Goal: Task Accomplishment & Management: Use online tool/utility

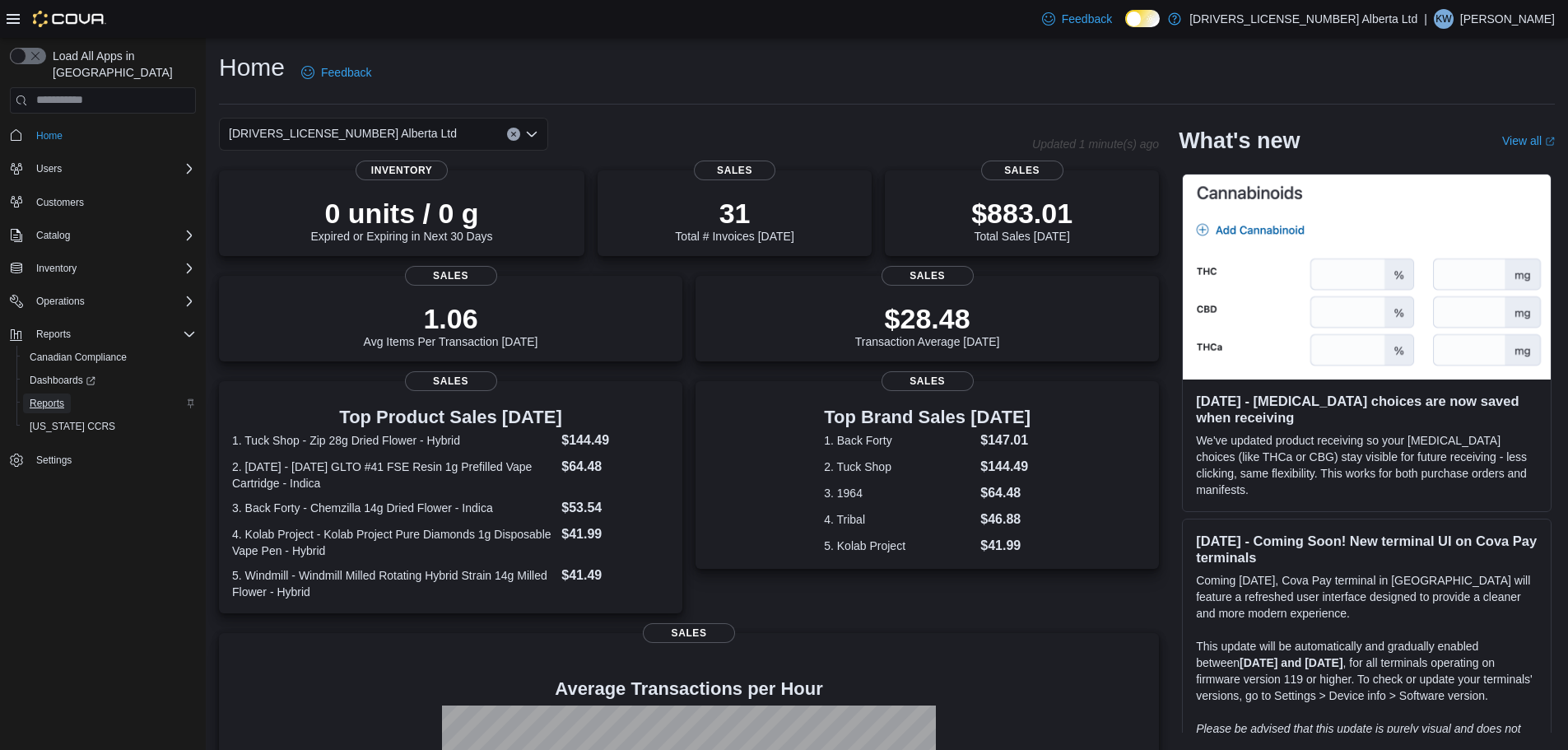
click at [51, 397] on span "Reports" at bounding box center [47, 403] width 35 height 13
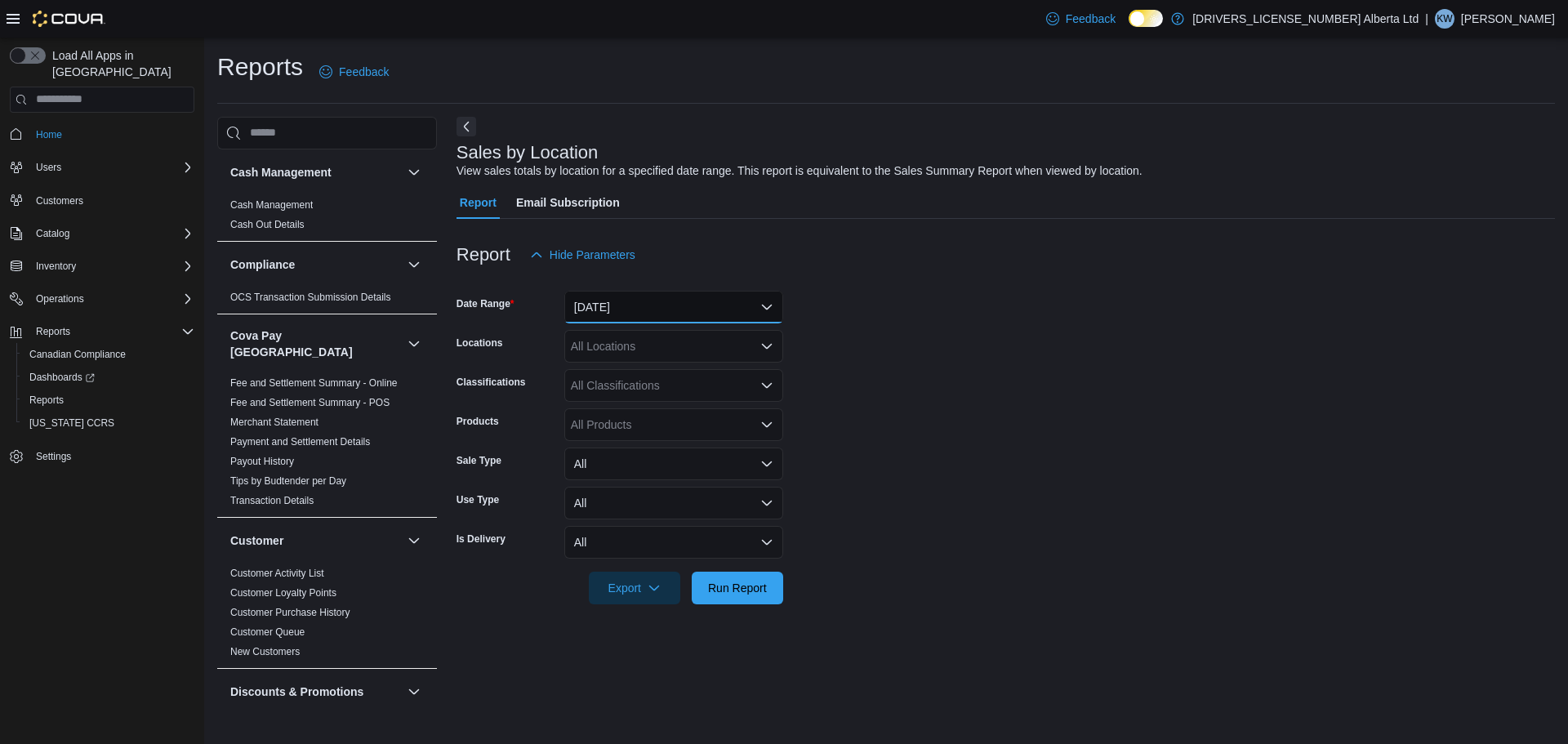
click at [659, 307] on button "[DATE]" at bounding box center [674, 308] width 219 height 33
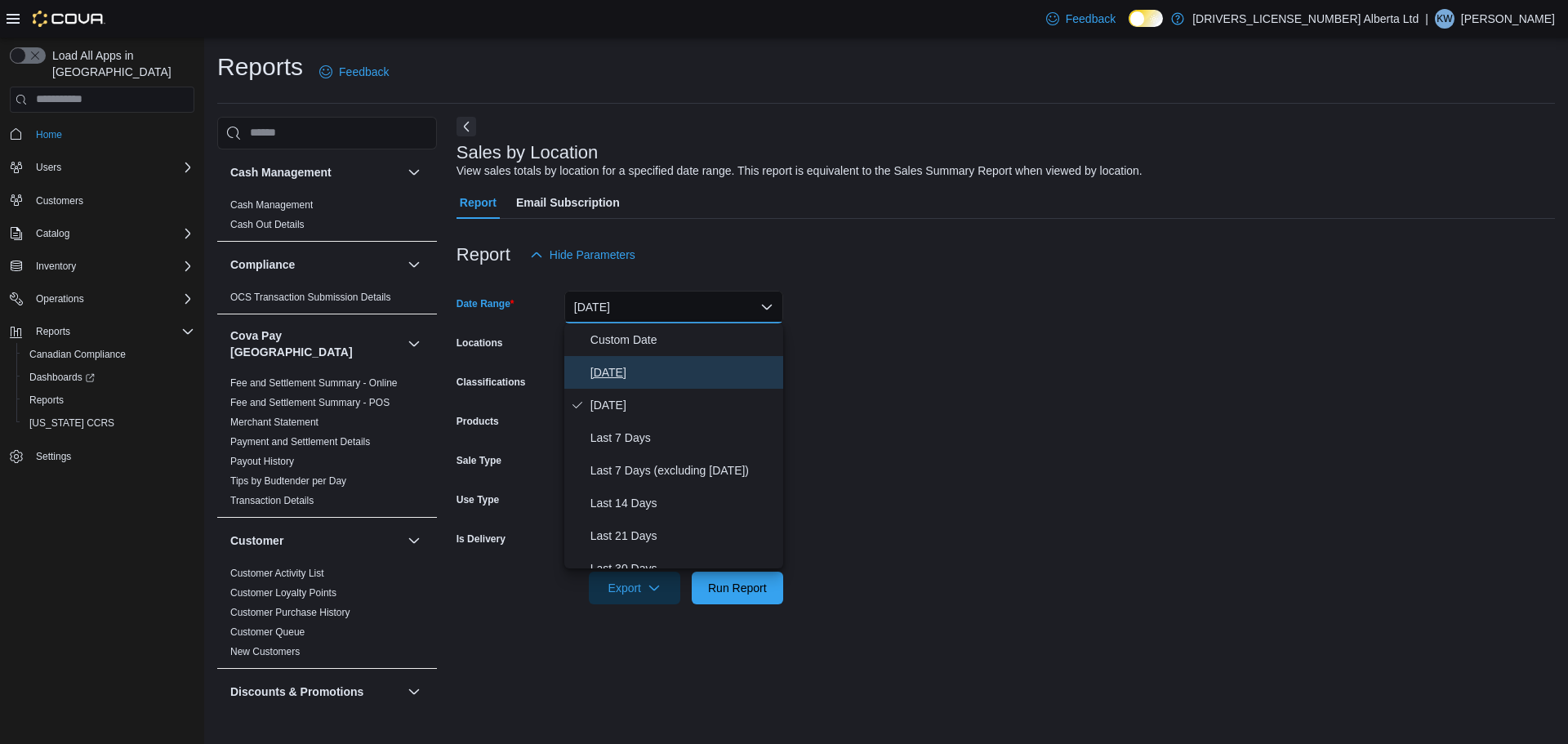
click at [661, 362] on span "[DATE]" at bounding box center [684, 372] width 186 height 19
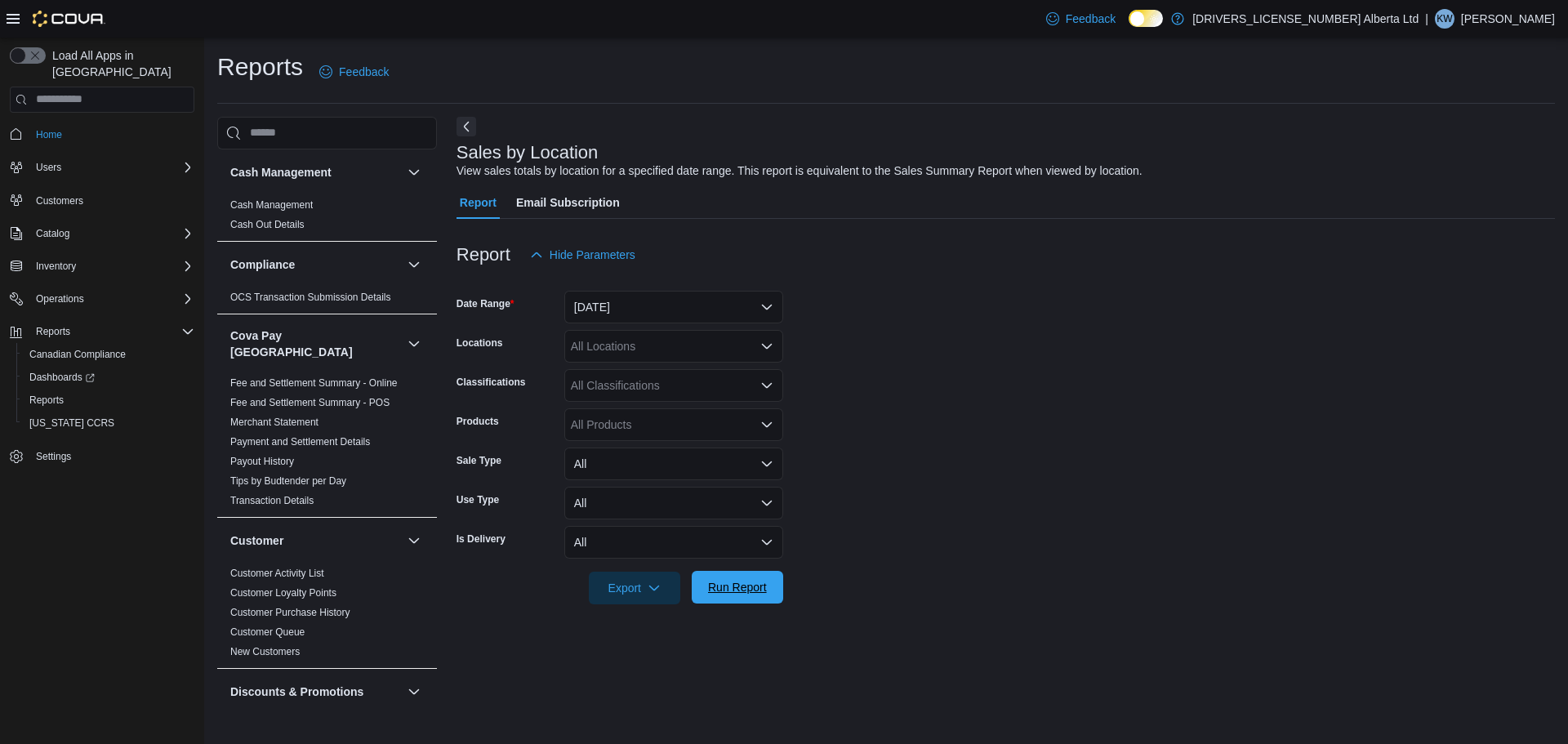
click at [741, 597] on span "Run Report" at bounding box center [737, 588] width 72 height 33
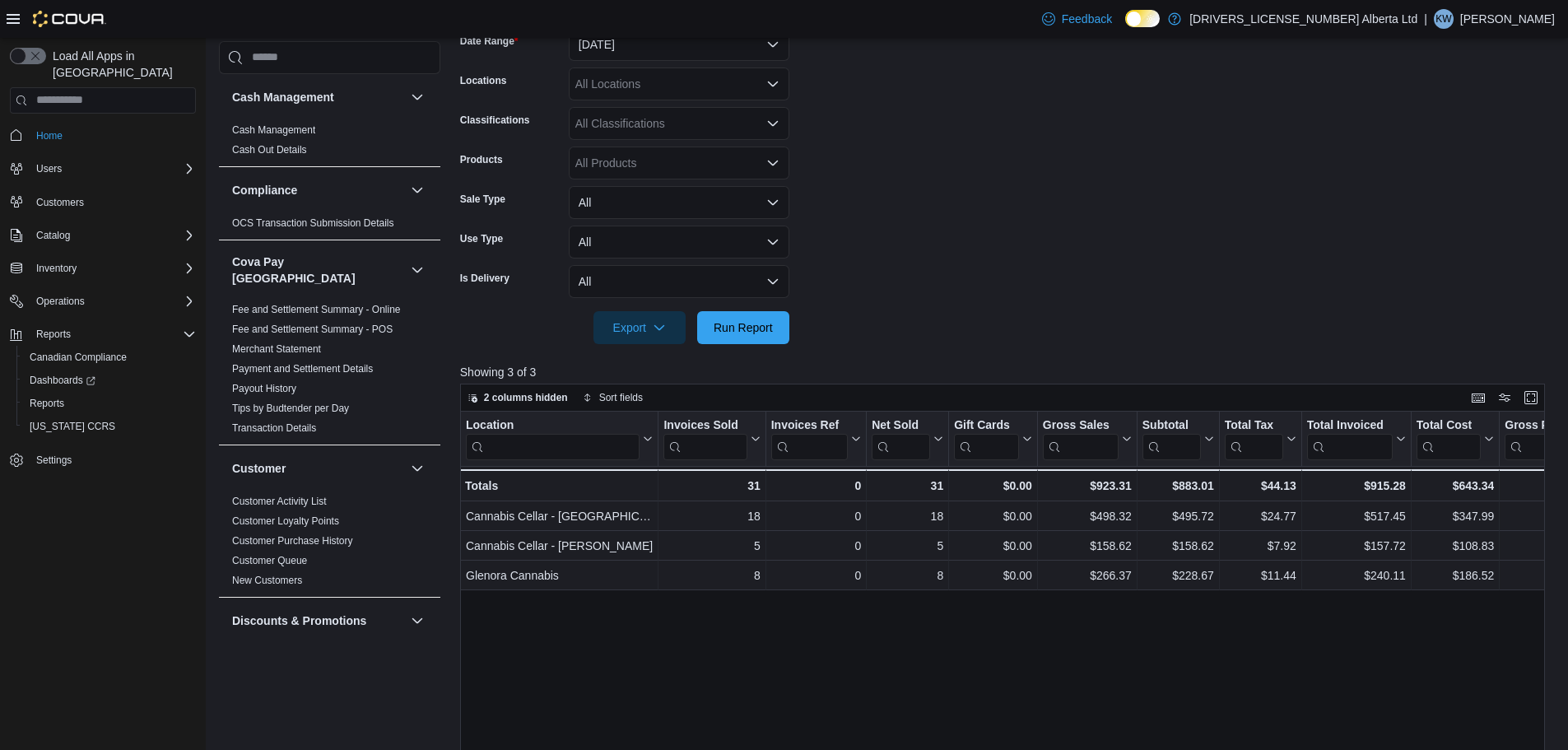
scroll to position [165, 0]
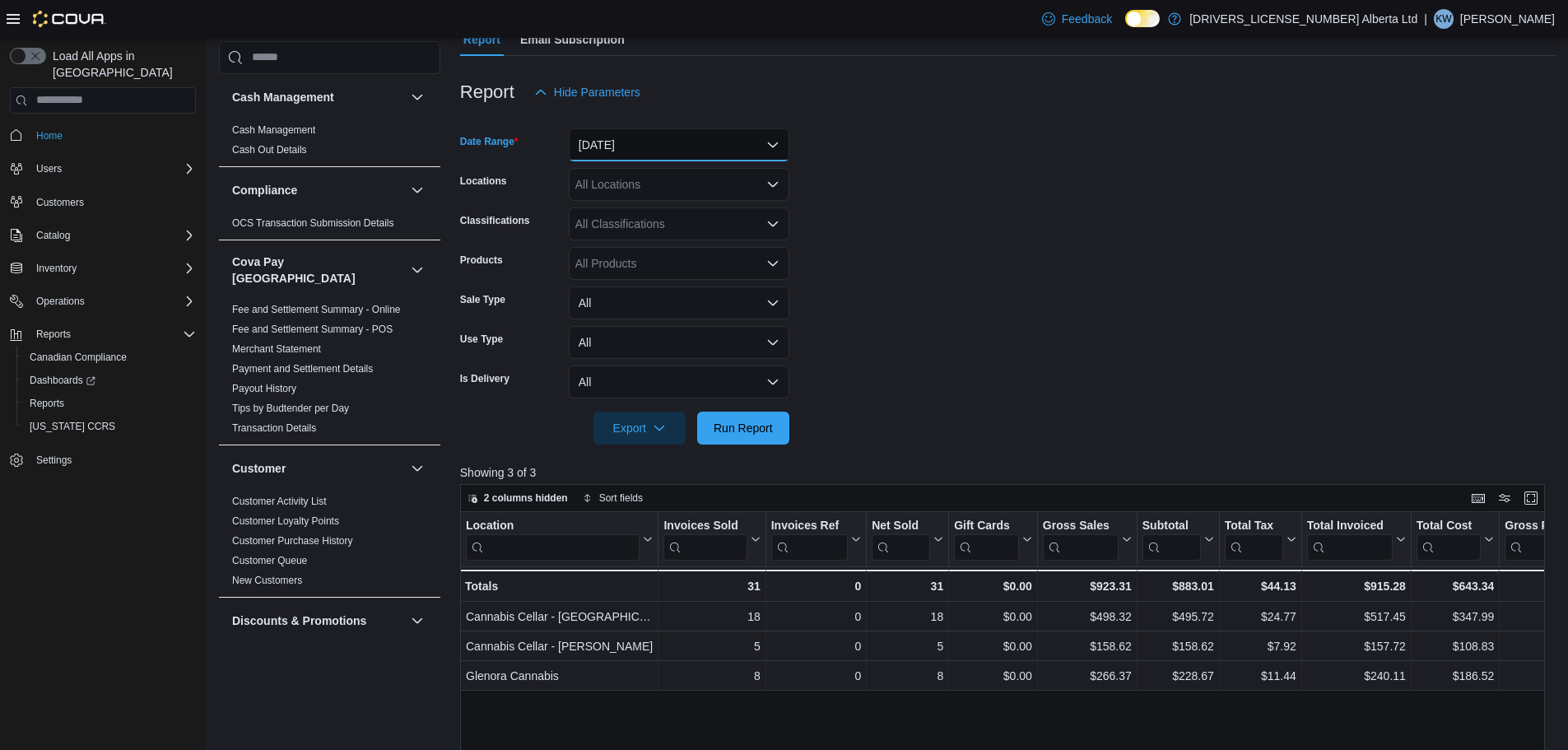
click at [650, 144] on button "[DATE]" at bounding box center [679, 145] width 221 height 33
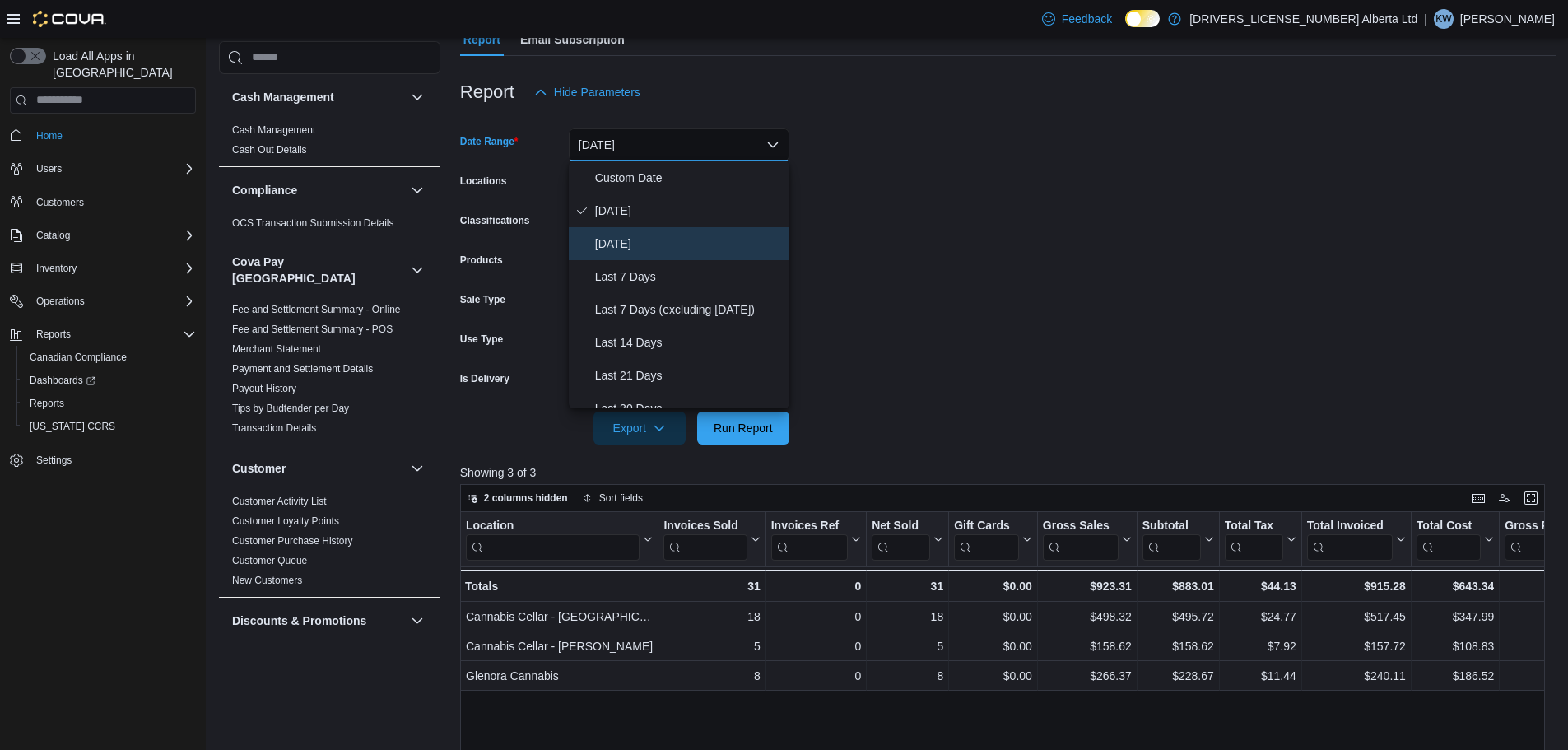
click at [646, 244] on span "[DATE]" at bounding box center [689, 243] width 188 height 19
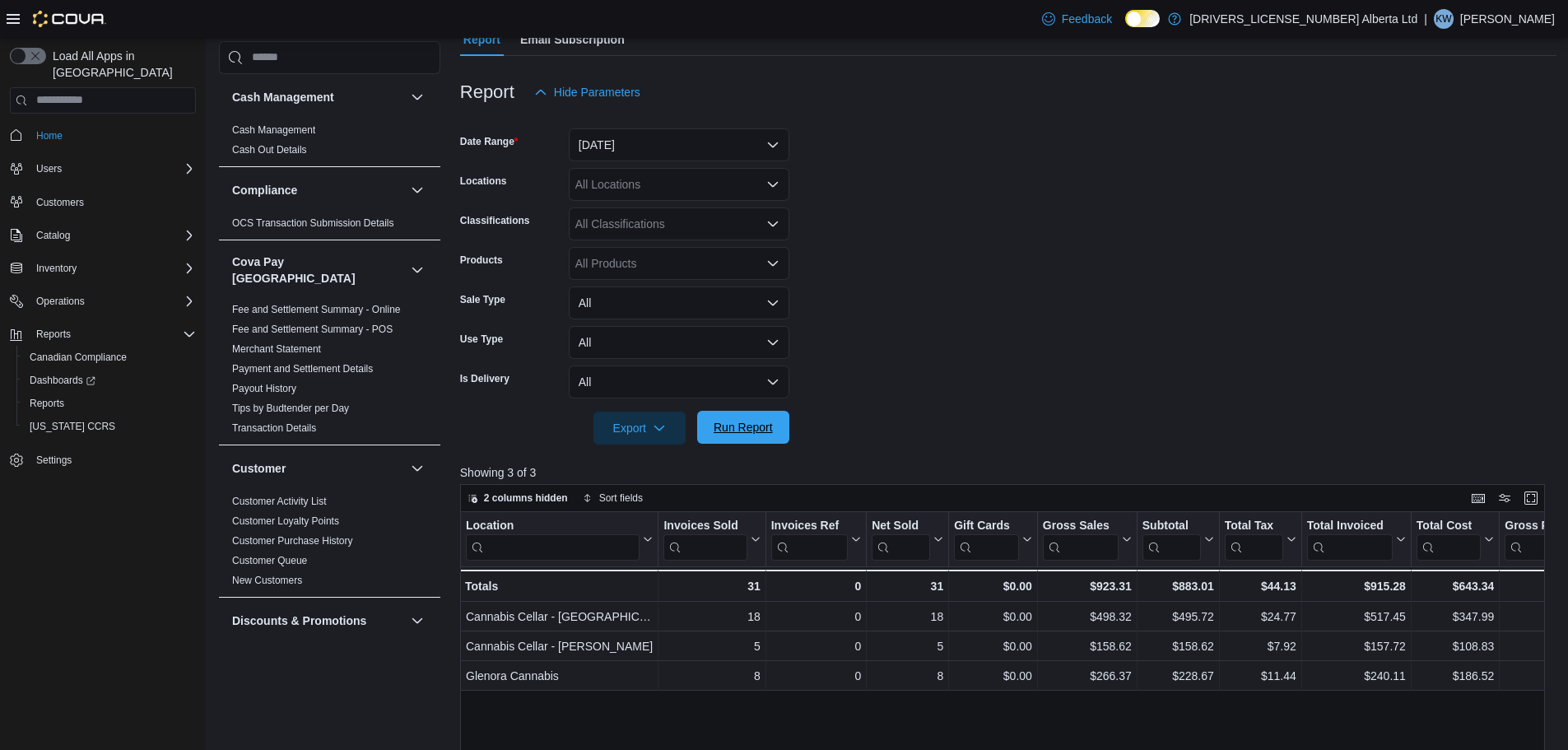
click at [720, 425] on span "Run Report" at bounding box center [743, 428] width 59 height 17
